Goal: Consume media (video, audio)

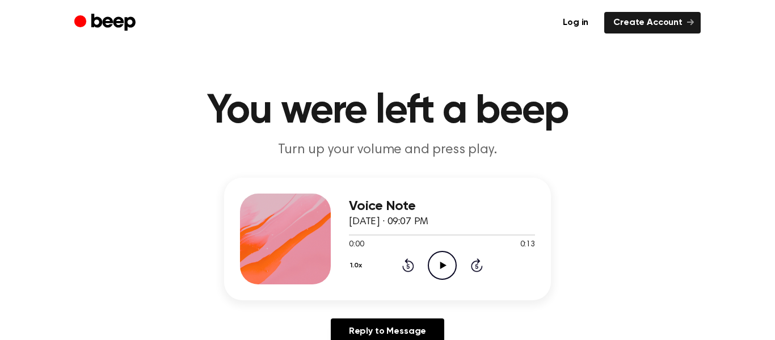
click at [432, 259] on icon "Play Audio" at bounding box center [442, 265] width 29 height 29
